Goal: Browse casually

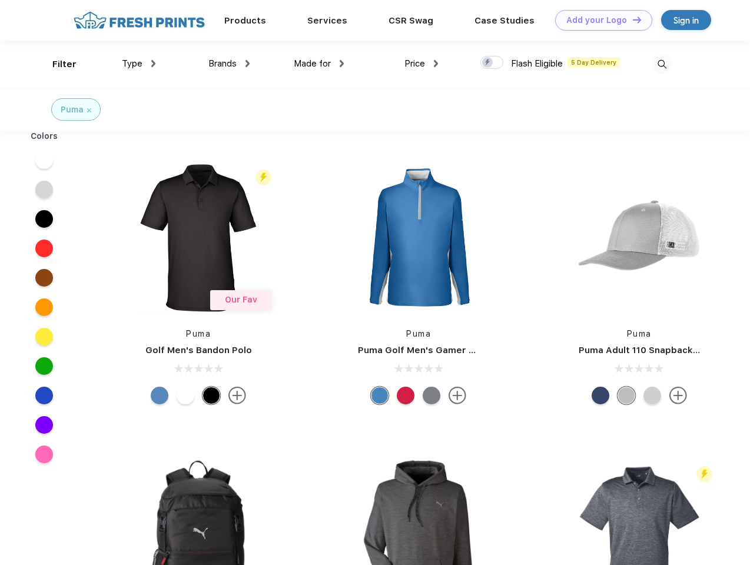
click at [599, 20] on link "Add your Logo Design Tool" at bounding box center [603, 20] width 97 height 21
click at [0, 0] on div "Design Tool" at bounding box center [0, 0] width 0 height 0
click at [631, 19] on link "Add your Logo Design Tool" at bounding box center [603, 20] width 97 height 21
click at [56, 64] on div "Filter" at bounding box center [64, 65] width 24 height 14
click at [139, 64] on span "Type" at bounding box center [132, 63] width 21 height 11
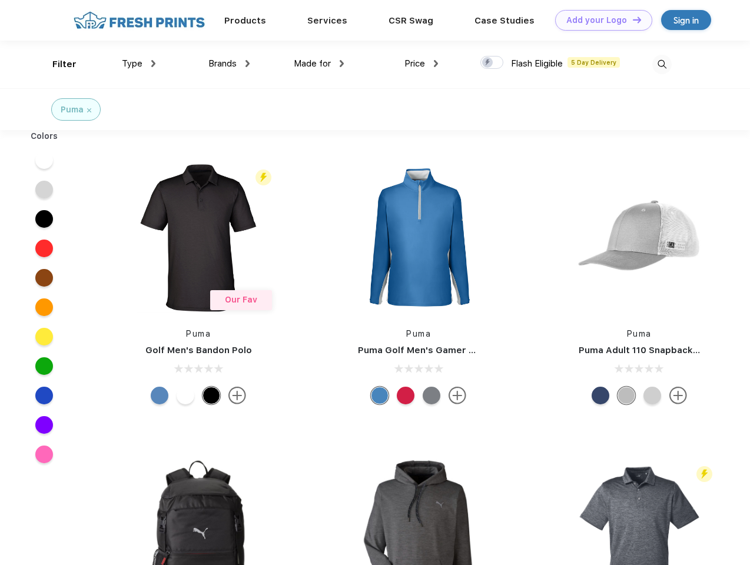
click at [229, 64] on span "Brands" at bounding box center [222, 63] width 28 height 11
click at [319, 64] on span "Made for" at bounding box center [312, 63] width 37 height 11
click at [421, 64] on span "Price" at bounding box center [414, 63] width 21 height 11
click at [492, 63] on div at bounding box center [491, 62] width 23 height 13
click at [488, 63] on input "checkbox" at bounding box center [484, 59] width 8 height 8
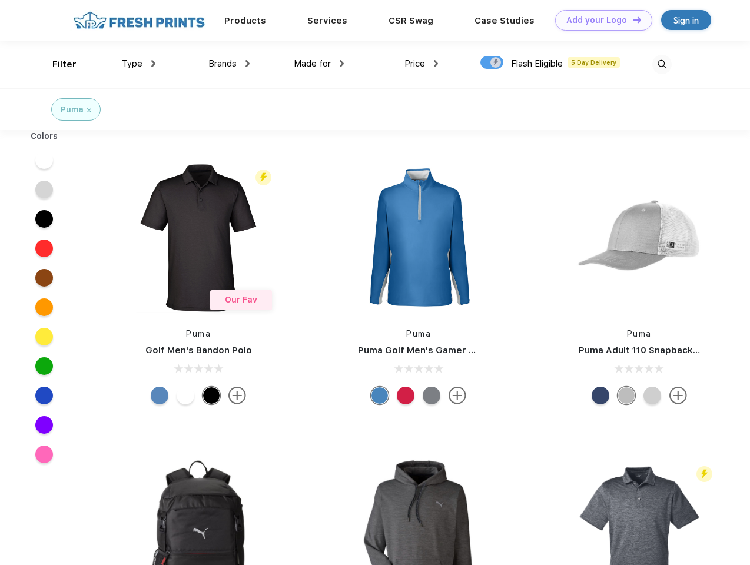
click at [661, 64] on img at bounding box center [661, 64] width 19 height 19
